Goal: Task Accomplishment & Management: Complete application form

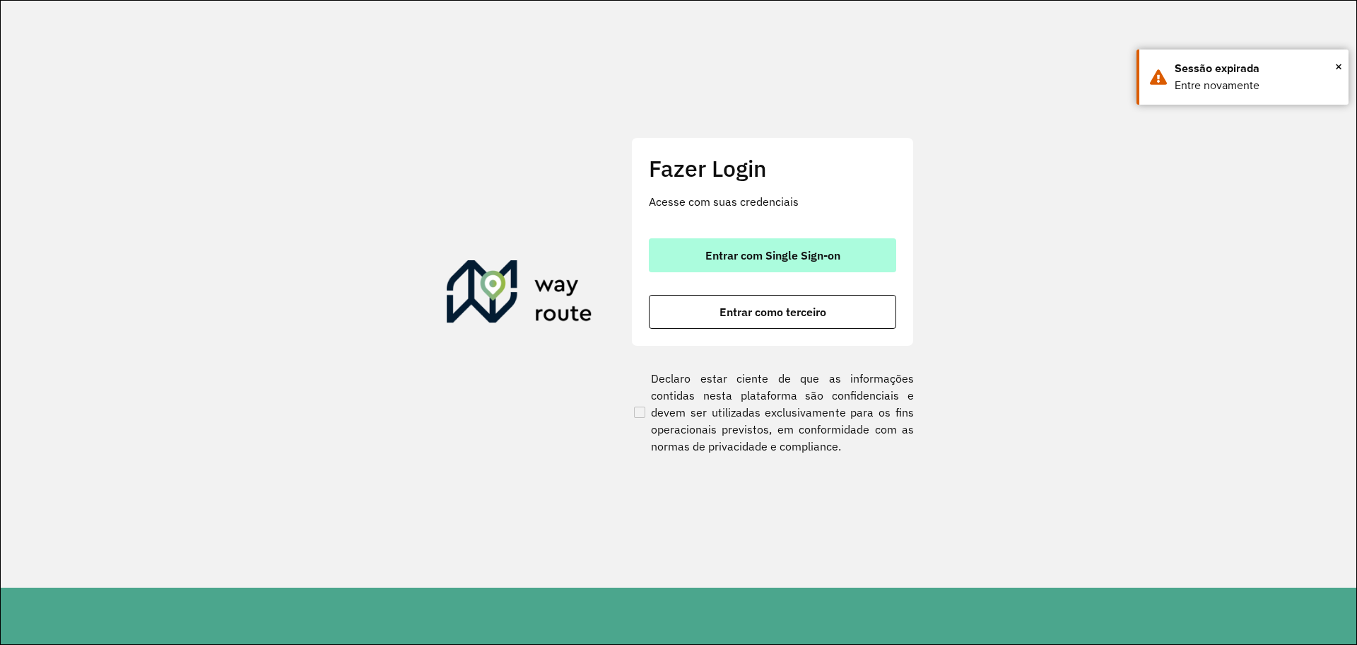
click at [734, 254] on span "Entrar com Single Sign-on" at bounding box center [772, 255] width 135 height 11
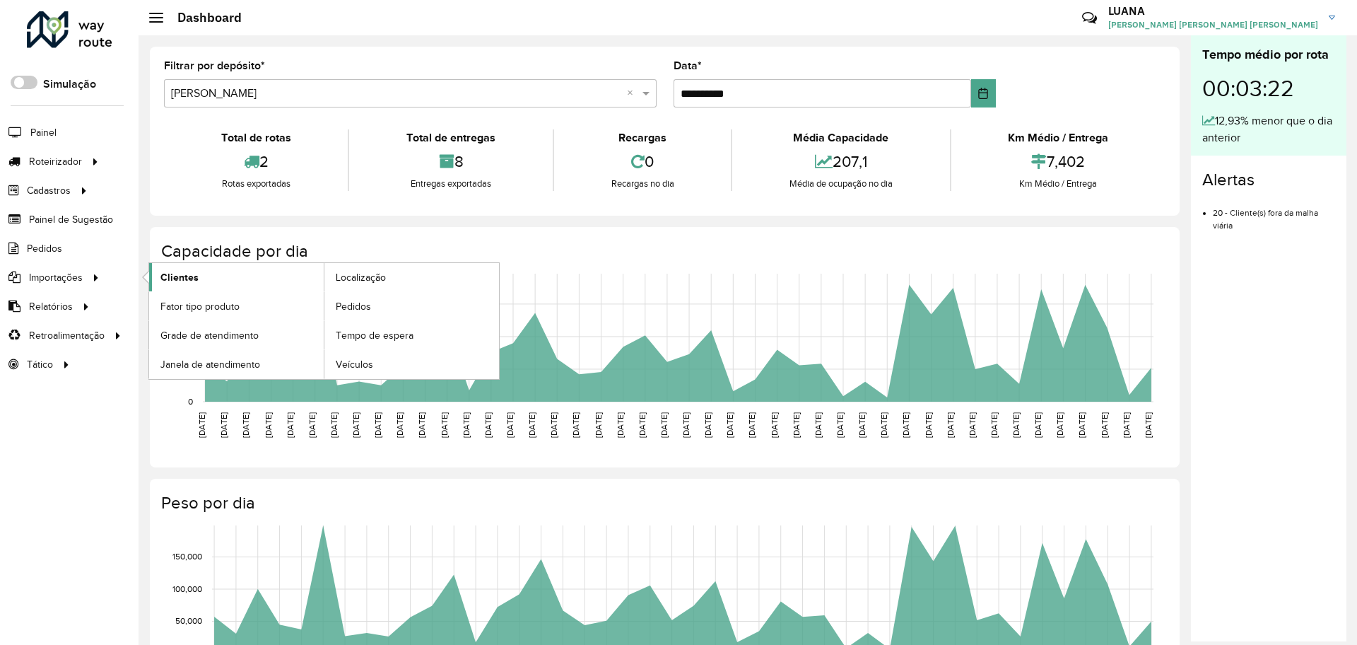
click at [250, 279] on link "Clientes" at bounding box center [236, 277] width 175 height 28
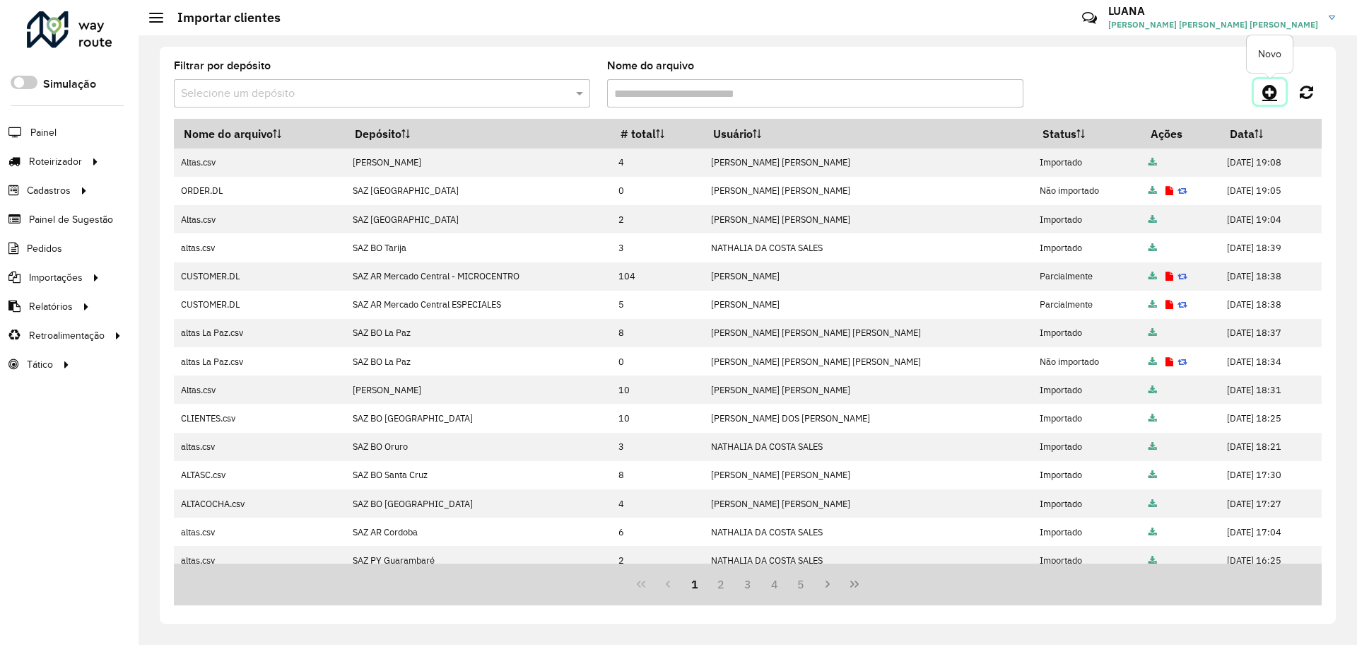
click at [1275, 99] on icon at bounding box center [1269, 91] width 15 height 17
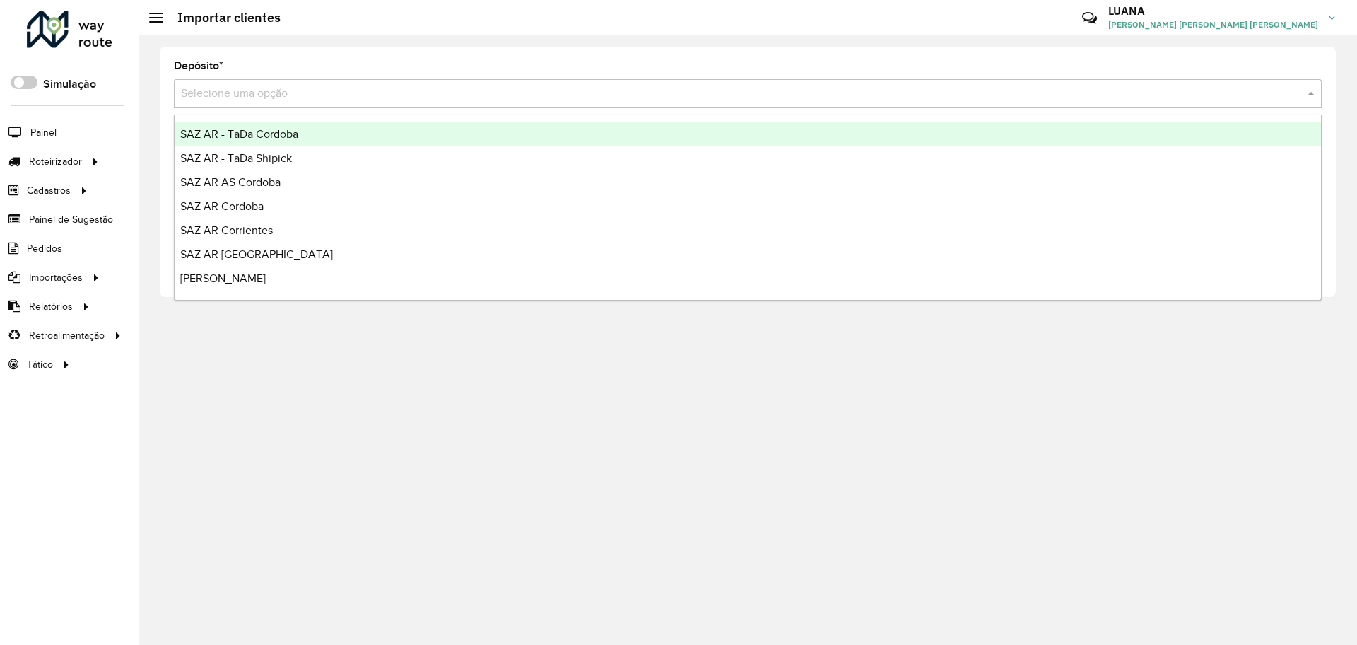
click at [473, 103] on div "Selecione uma opção" at bounding box center [748, 93] width 1148 height 28
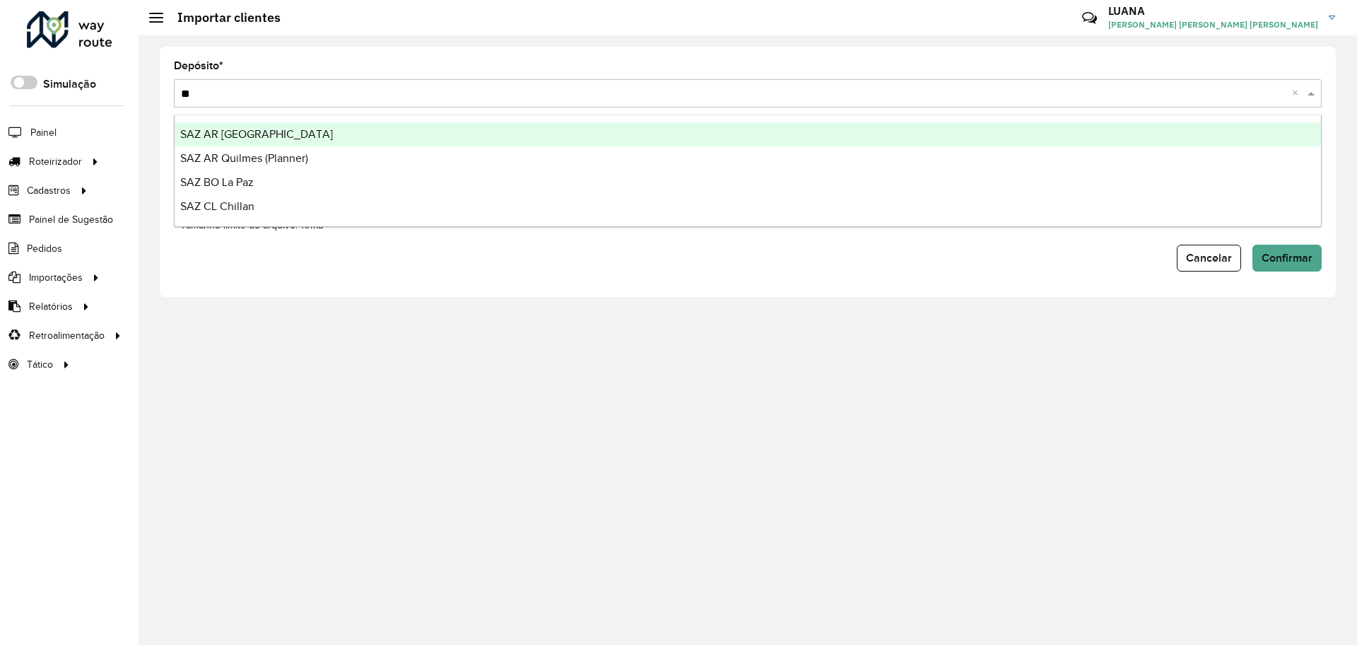
type input "*"
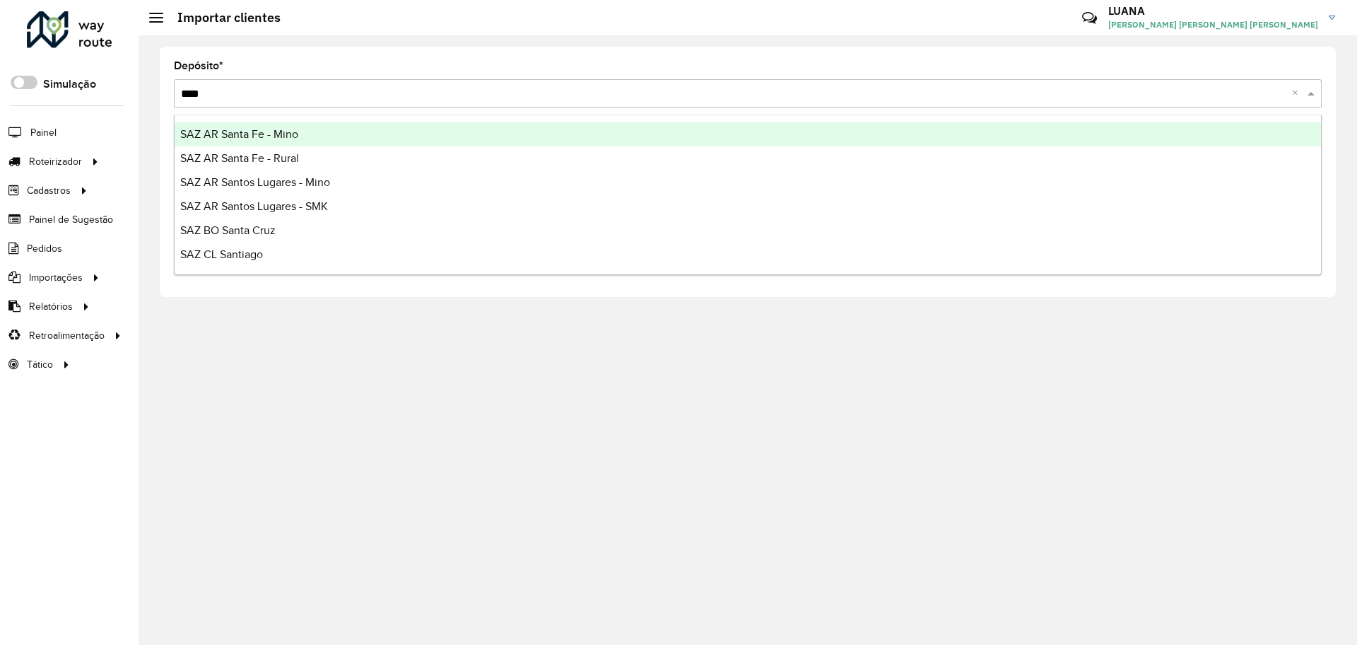
type input "*****"
click at [485, 136] on div "SAZ AR Santa Fe - Mino" at bounding box center [748, 134] width 1147 height 24
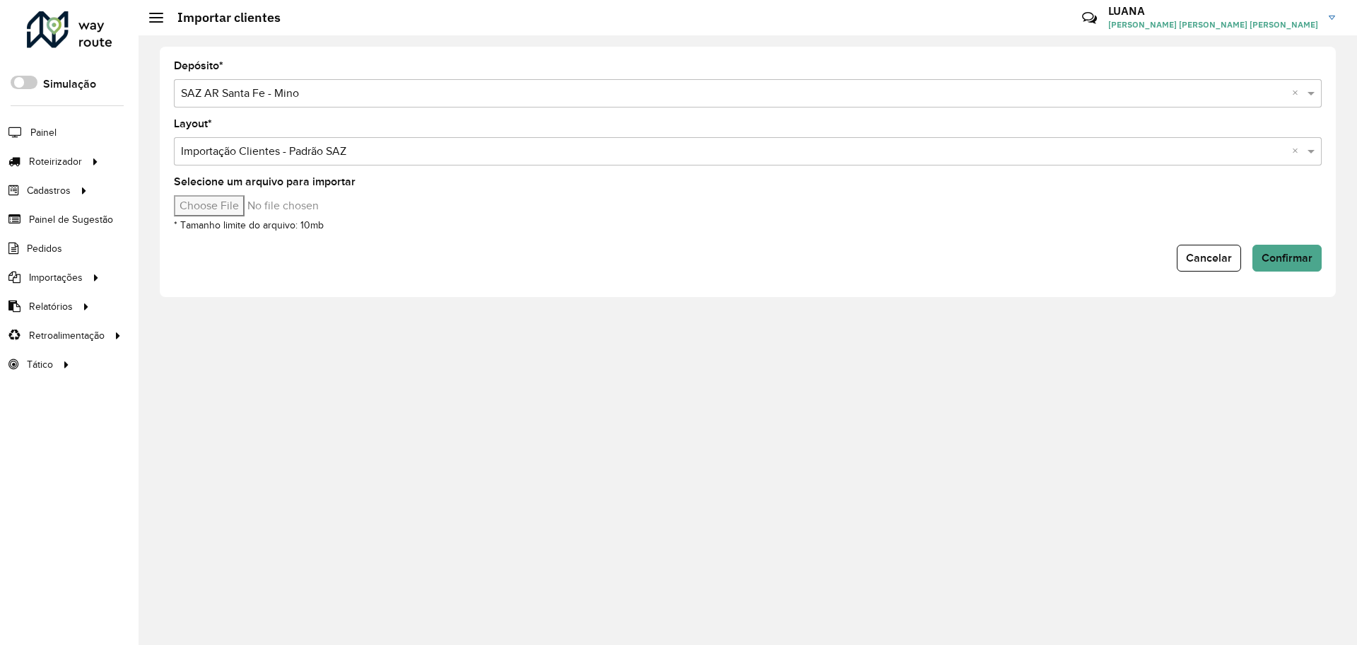
click at [209, 204] on input "Selecione um arquivo para importar" at bounding box center [294, 205] width 240 height 21
click at [228, 199] on input "Selecione um arquivo para importar" at bounding box center [294, 205] width 240 height 21
type input "**********"
click at [1308, 254] on span "Confirmar" at bounding box center [1287, 258] width 51 height 12
